Goal: Navigation & Orientation: Find specific page/section

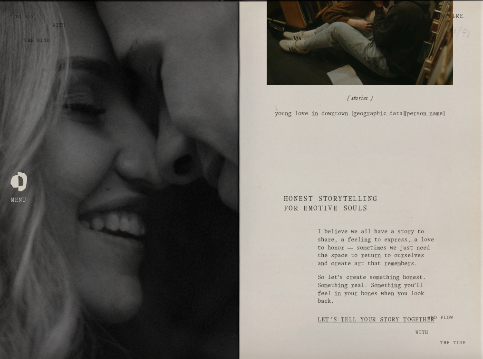
scroll to position [1473, 0]
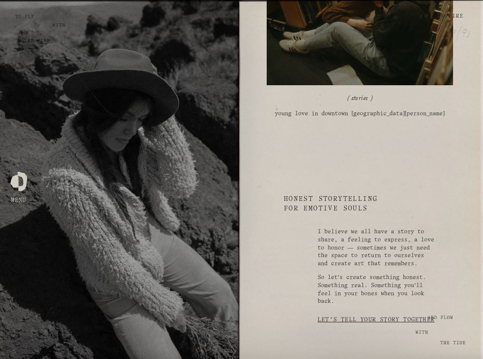
click at [13, 188] on div at bounding box center [18, 179] width 17 height 17
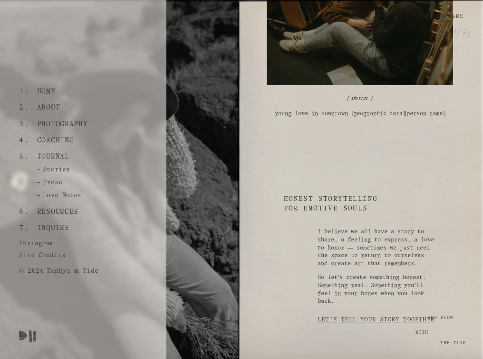
click at [50, 107] on link "About" at bounding box center [48, 107] width 30 height 16
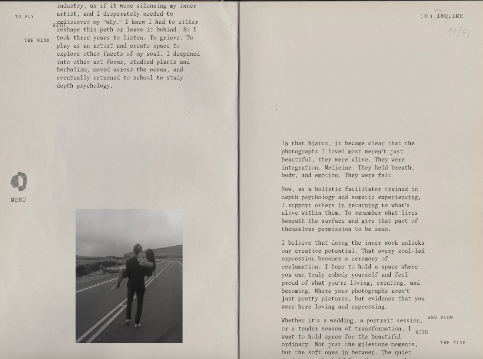
scroll to position [599, 0]
